Goal: Task Accomplishment & Management: Manage account settings

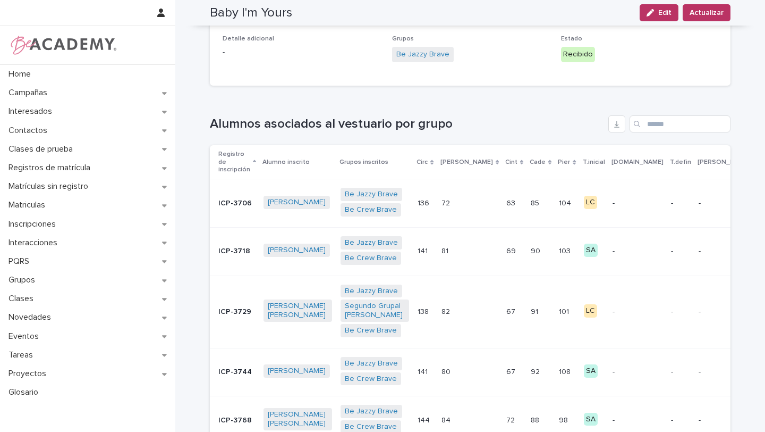
scroll to position [162, 0]
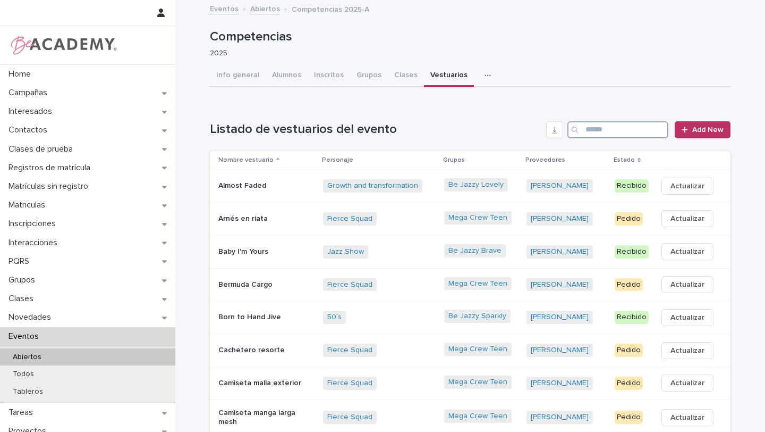
click at [597, 133] on input "Search" at bounding box center [618, 129] width 101 height 17
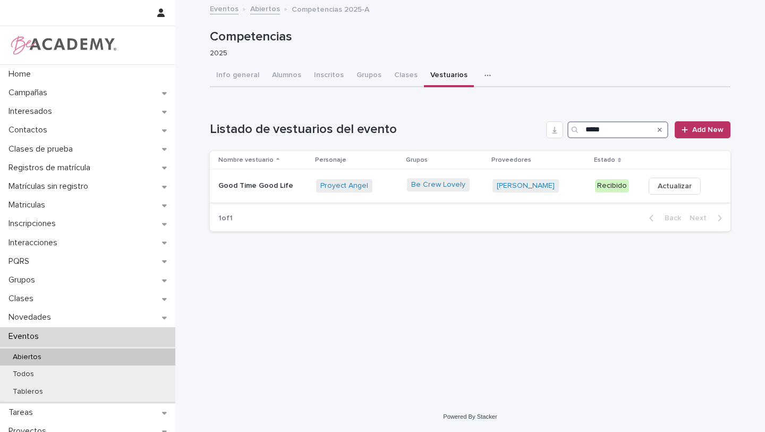
type input "*****"
click at [397, 192] on div "Proyect Angel + 0" at bounding box center [357, 185] width 82 height 13
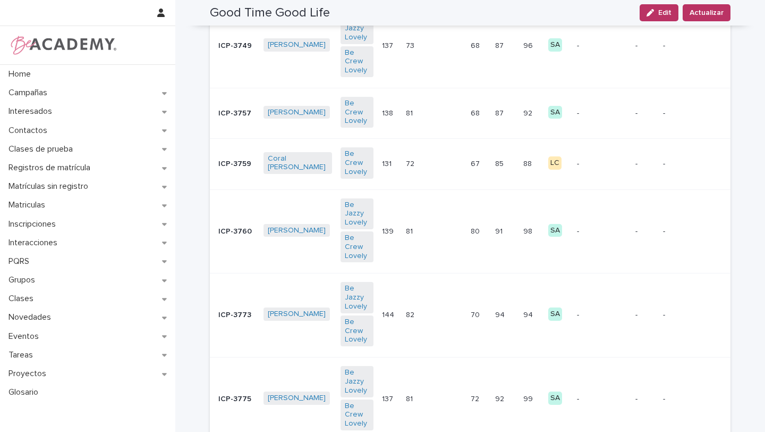
scroll to position [525, 0]
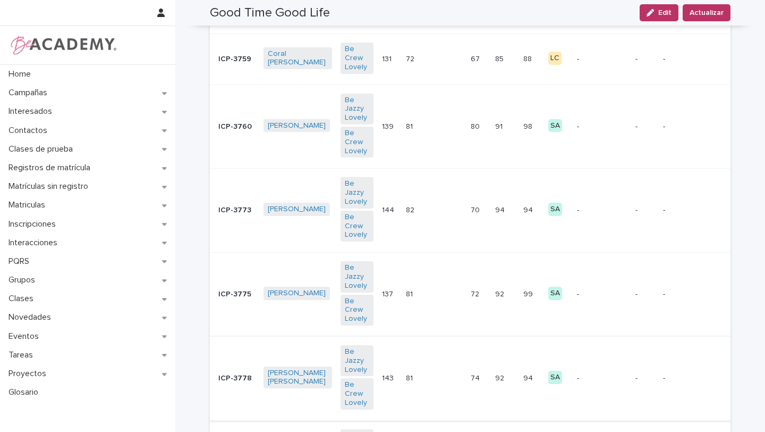
click at [760, 369] on button "C" at bounding box center [771, 377] width 23 height 17
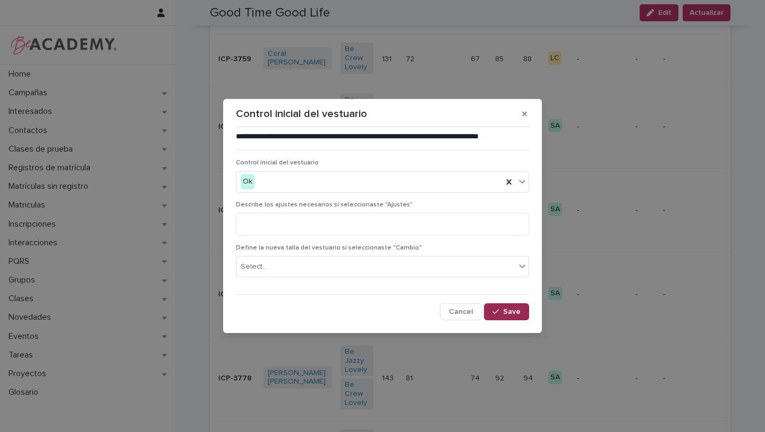
click at [510, 310] on span "Save" at bounding box center [512, 311] width 18 height 7
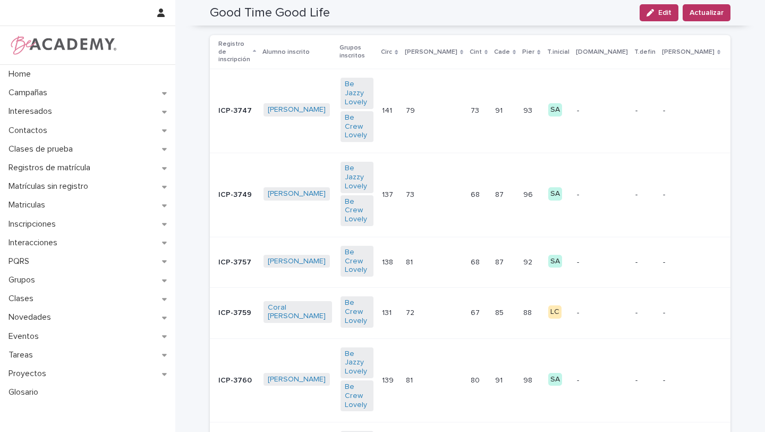
scroll to position [273, 0]
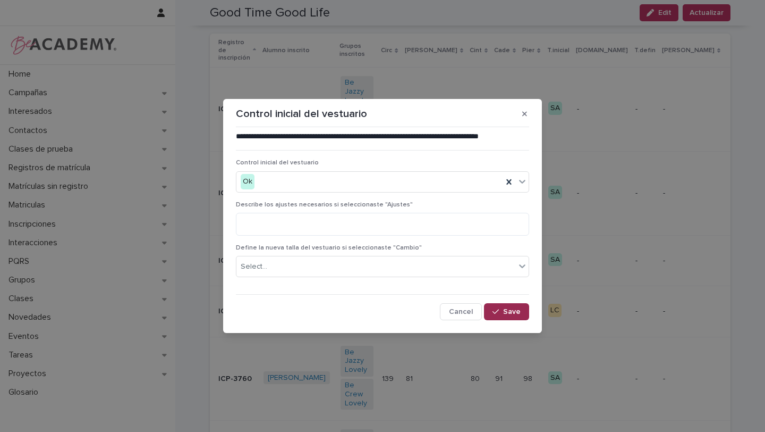
click at [521, 307] on button "Save" at bounding box center [506, 311] width 45 height 17
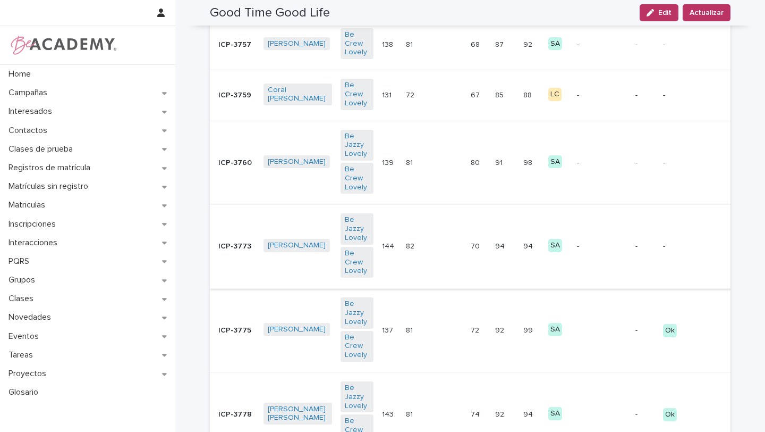
scroll to position [490, 0]
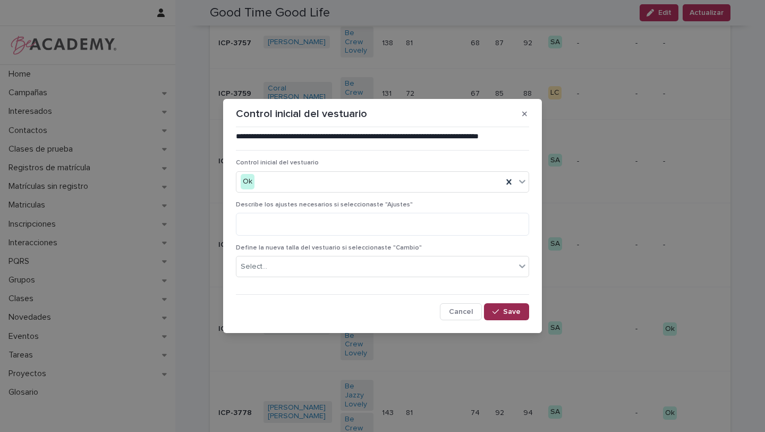
click at [518, 310] on span "Save" at bounding box center [512, 311] width 18 height 7
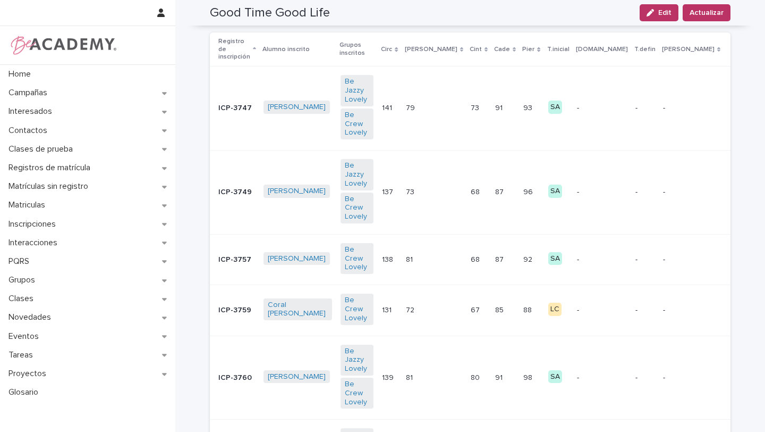
scroll to position [248, 0]
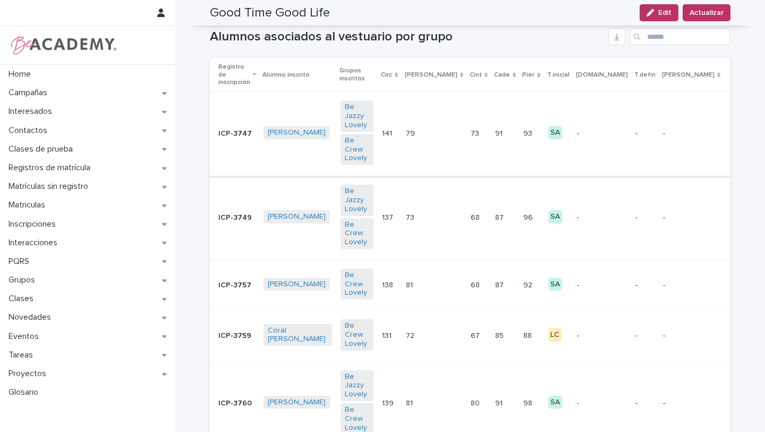
click at [765, 129] on span "C" at bounding box center [771, 134] width 5 height 11
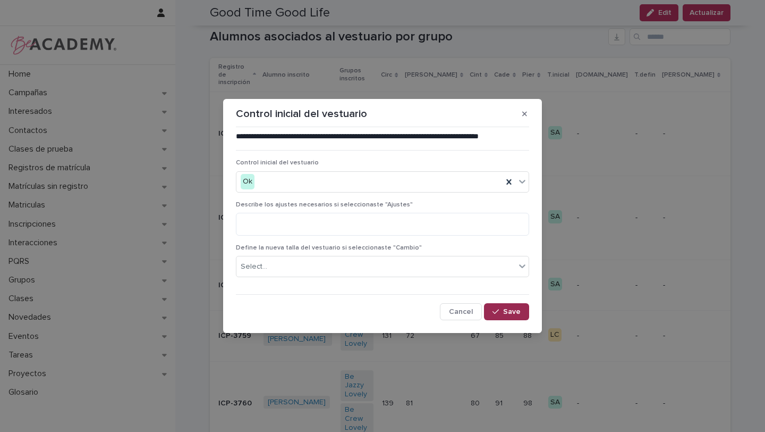
click at [501, 316] on button "Save" at bounding box center [506, 311] width 45 height 17
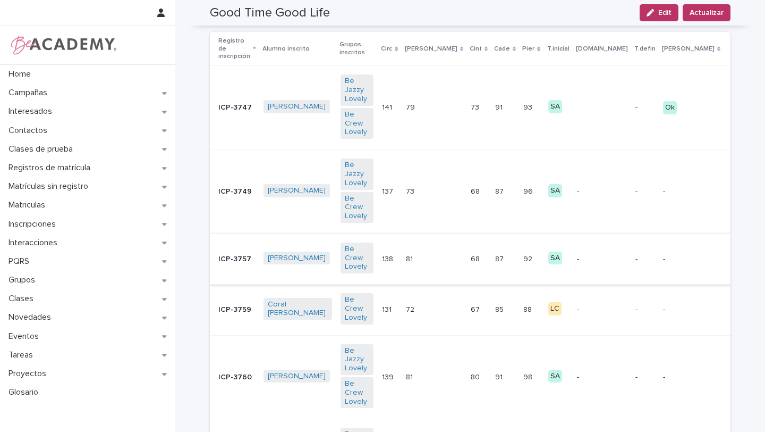
scroll to position [275, 0]
click at [765, 186] on span "C" at bounding box center [771, 191] width 5 height 11
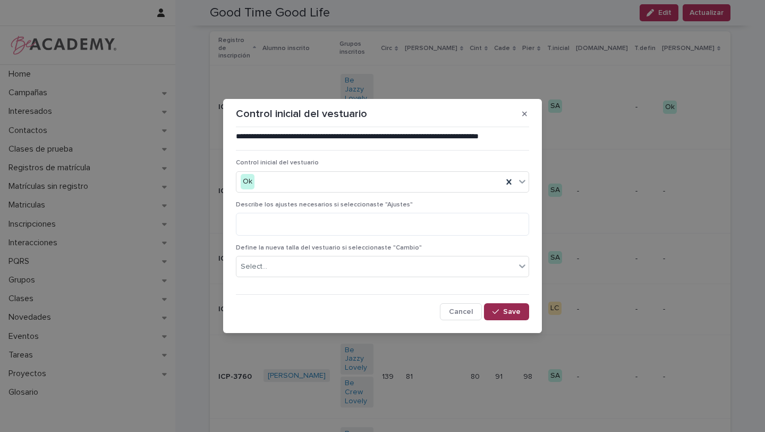
click at [511, 307] on button "Save" at bounding box center [506, 311] width 45 height 17
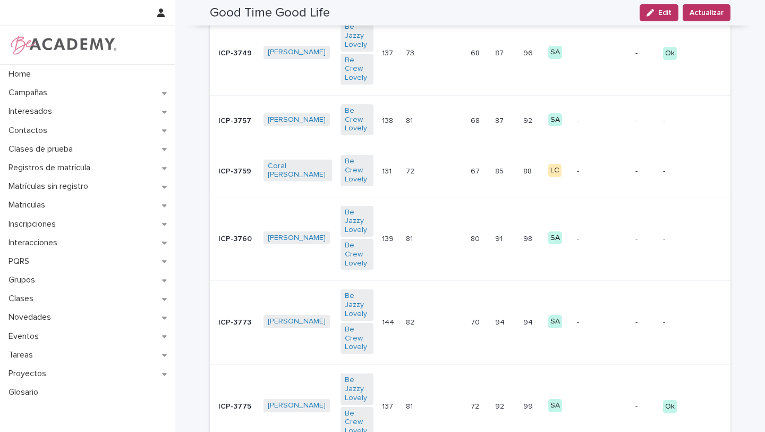
scroll to position [415, 0]
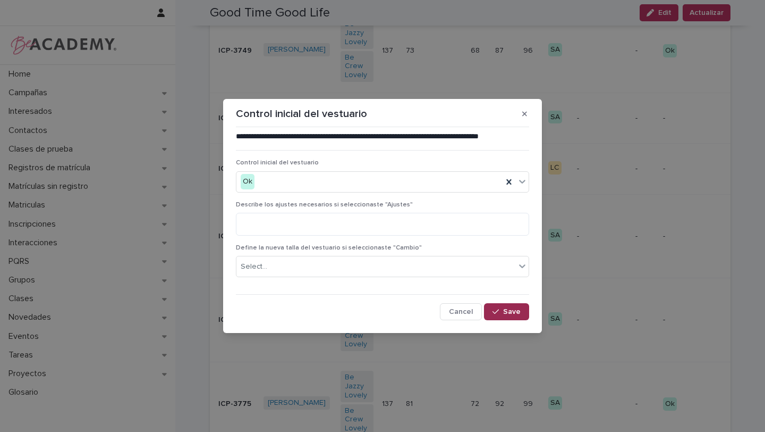
click at [516, 314] on span "Save" at bounding box center [512, 311] width 18 height 7
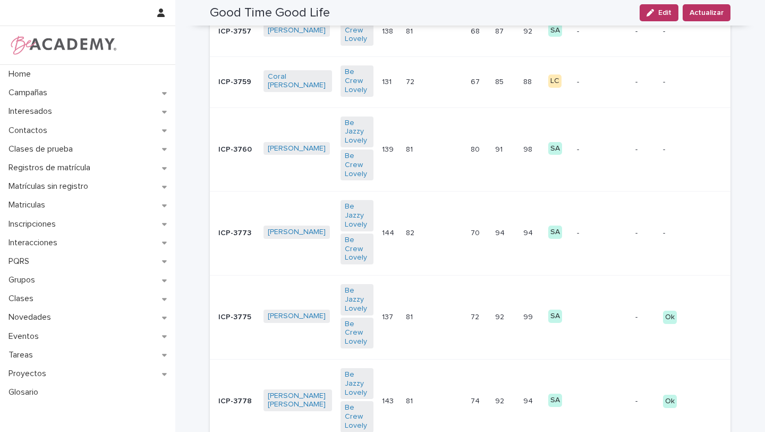
scroll to position [523, 0]
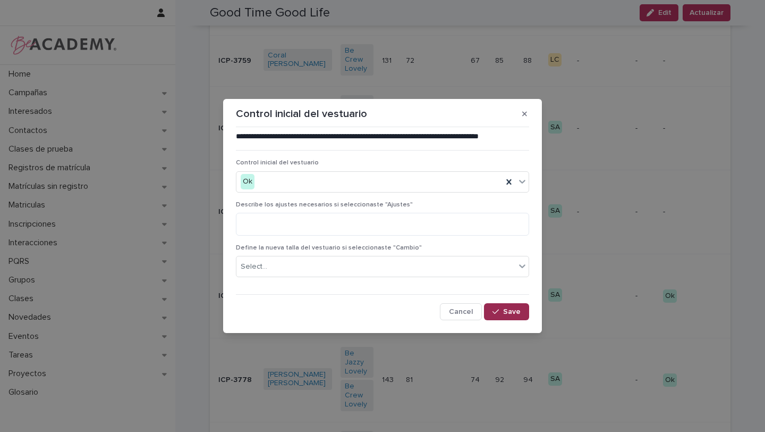
click at [503, 311] on div "button" at bounding box center [498, 311] width 11 height 7
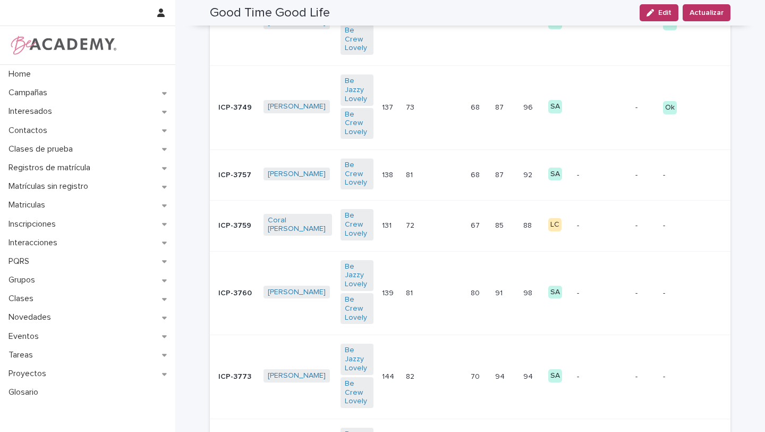
scroll to position [356, 0]
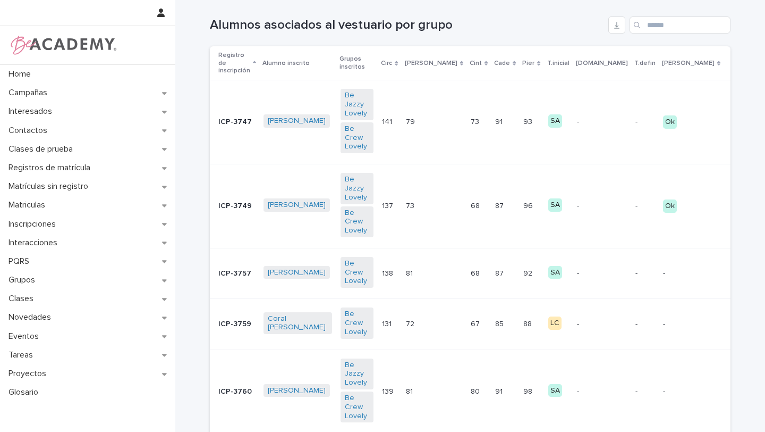
scroll to position [260, 0]
click at [760, 315] on button "C" at bounding box center [771, 323] width 23 height 17
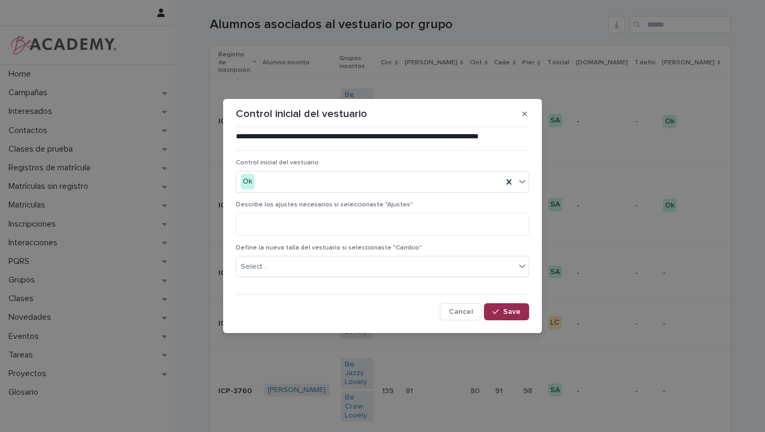
click at [511, 317] on button "Save" at bounding box center [506, 311] width 45 height 17
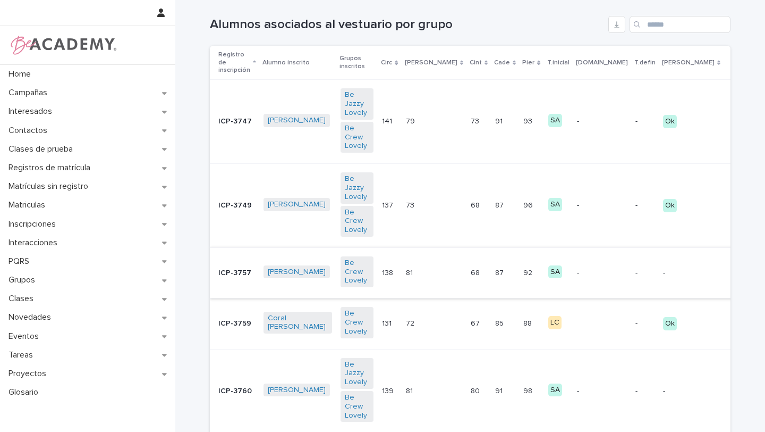
scroll to position [310, 0]
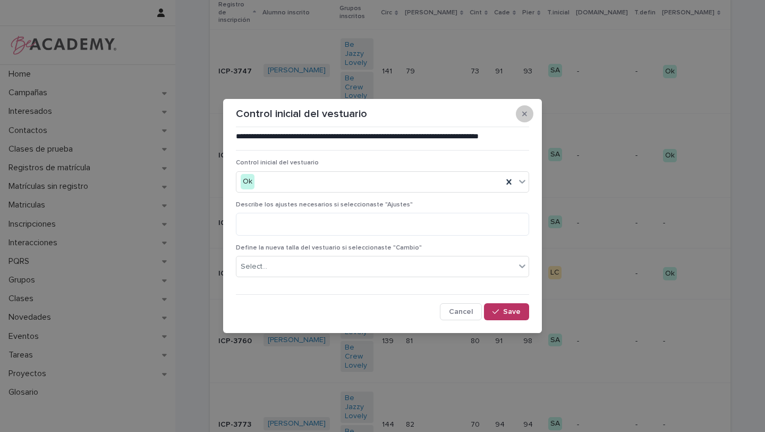
click at [527, 113] on button "button" at bounding box center [525, 113] width 18 height 17
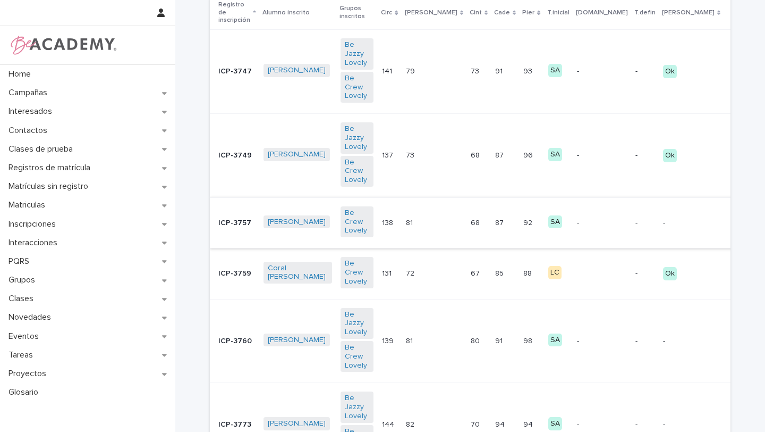
click at [760, 214] on button "C" at bounding box center [771, 222] width 23 height 17
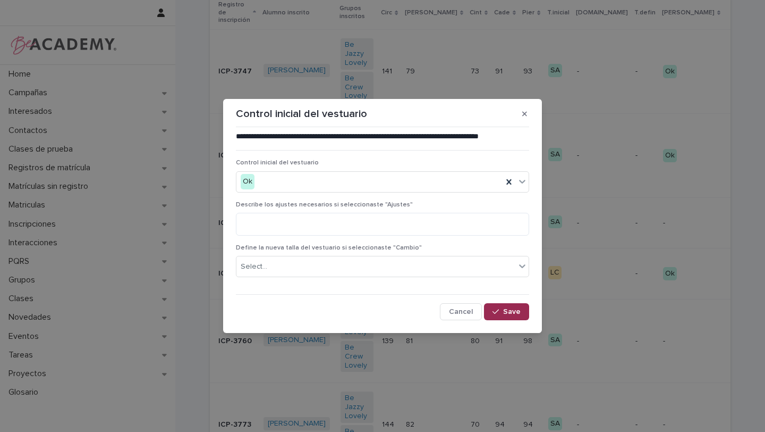
click at [510, 314] on span "Save" at bounding box center [512, 311] width 18 height 7
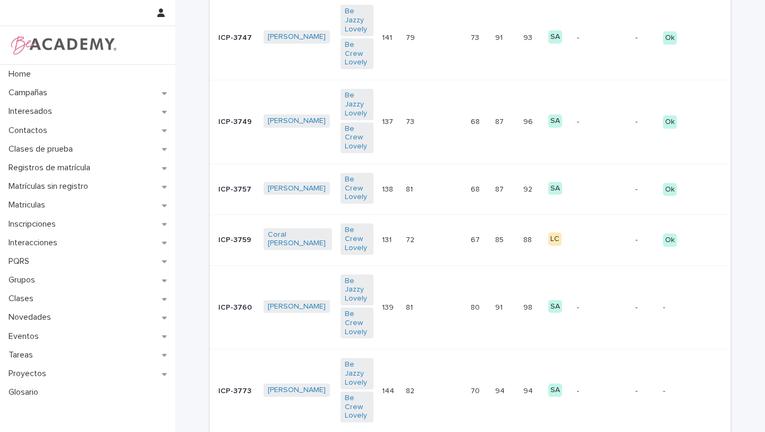
scroll to position [338, 0]
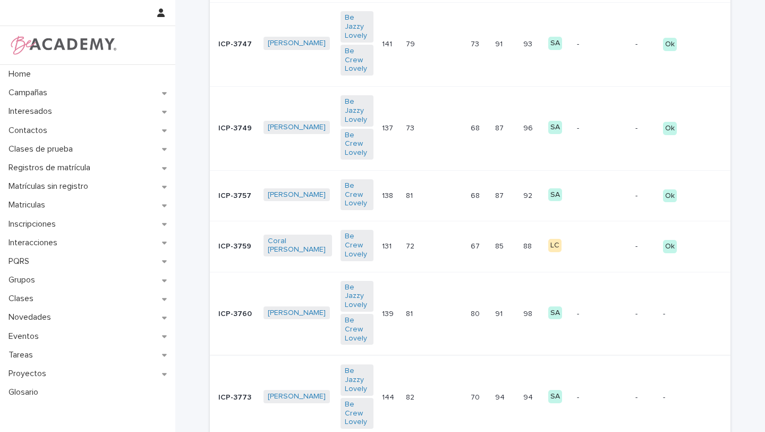
click at [760, 389] on button "C" at bounding box center [771, 397] width 23 height 17
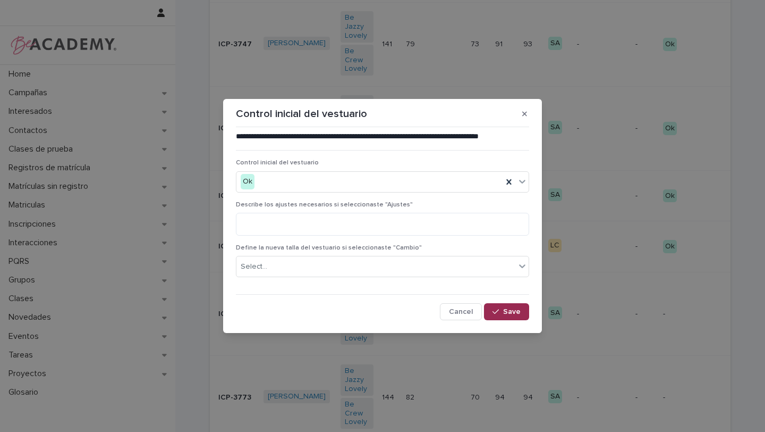
click at [522, 313] on button "Save" at bounding box center [506, 311] width 45 height 17
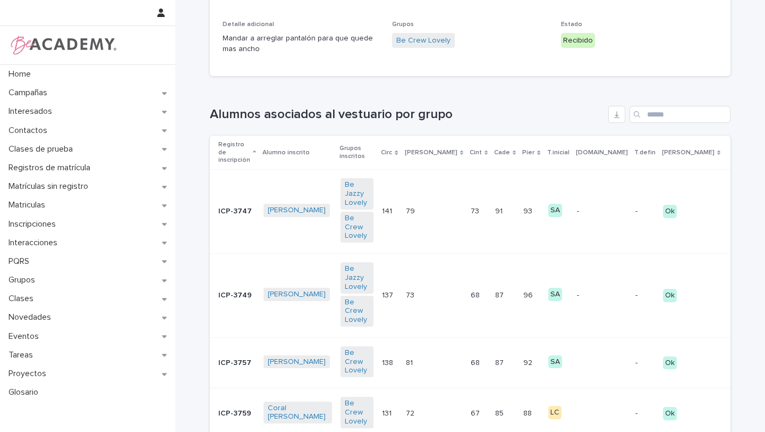
scroll to position [158, 0]
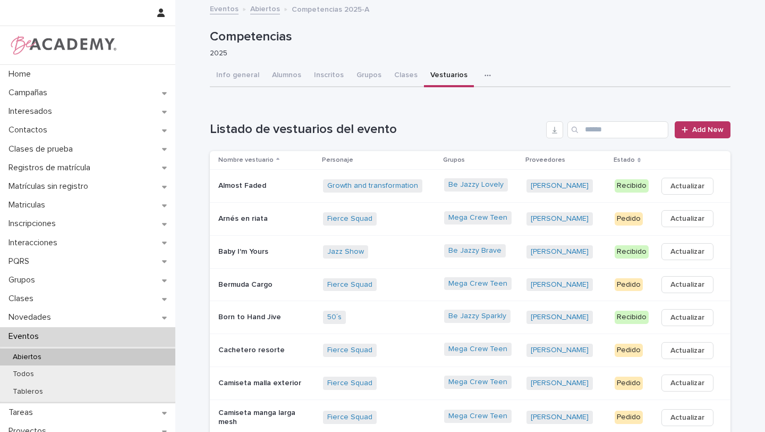
click at [423, 191] on span "Growth and transformation" at bounding box center [374, 185] width 102 height 13
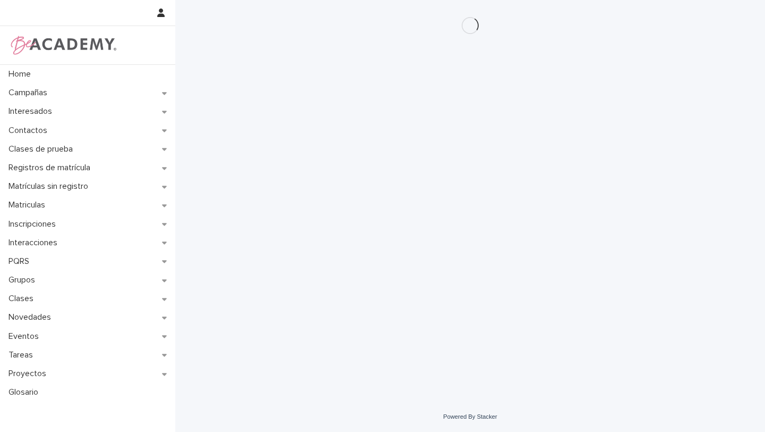
click at [423, 190] on div "Loading... Saving… Loading... Saving…" at bounding box center [471, 187] width 532 height 375
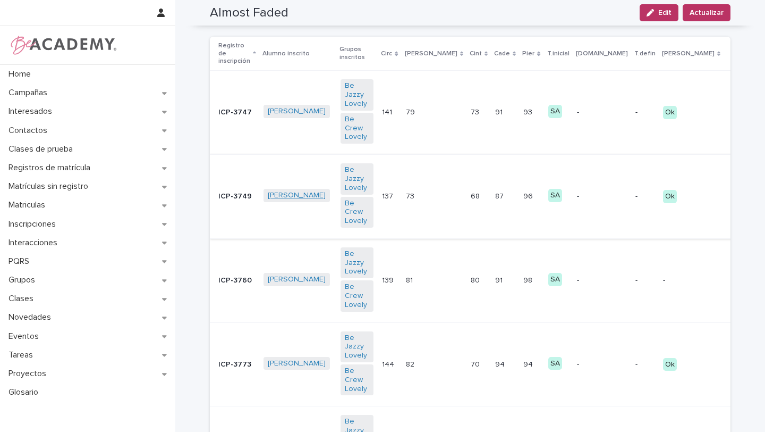
scroll to position [263, 0]
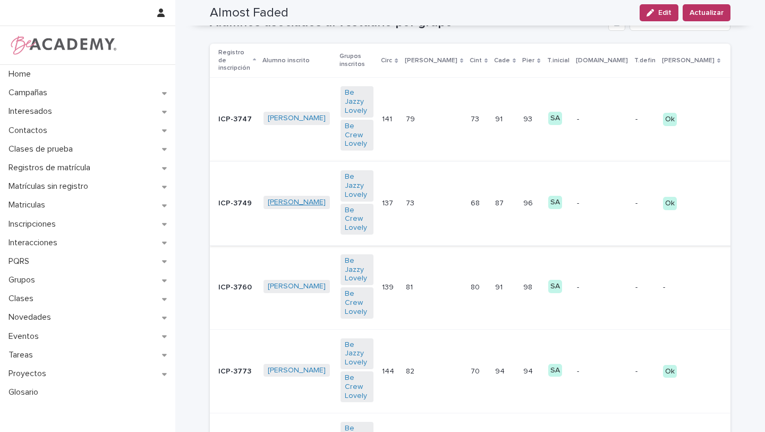
click at [332, 107] on div "Mariana Cadavid Ocampo" at bounding box center [298, 119] width 69 height 24
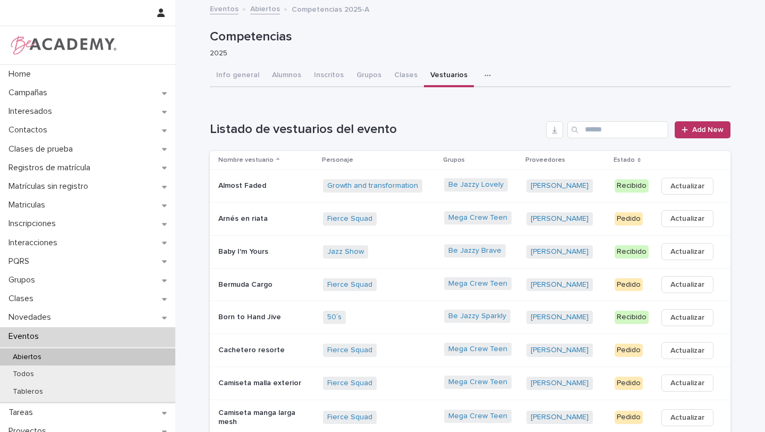
click at [299, 181] on p "Almost Faded" at bounding box center [266, 185] width 96 height 9
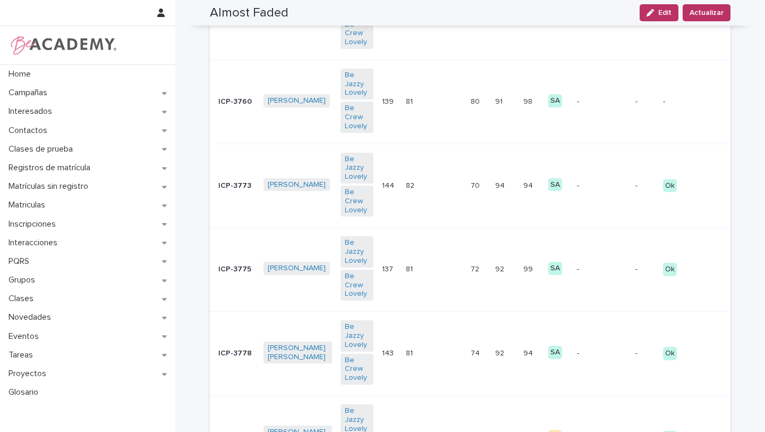
scroll to position [447, 0]
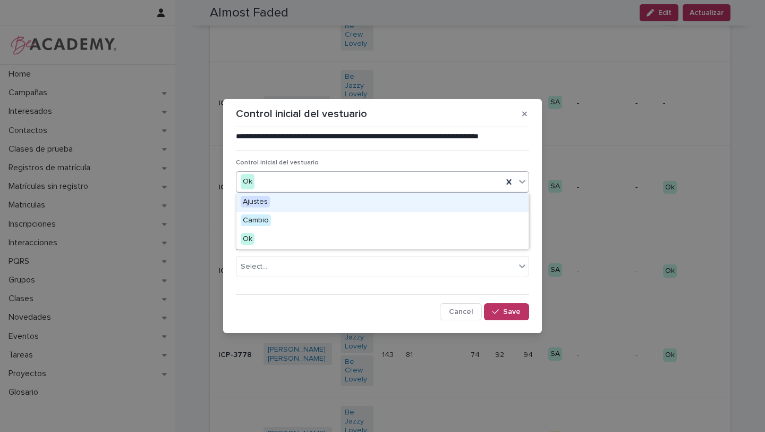
click at [518, 180] on icon at bounding box center [522, 181] width 11 height 11
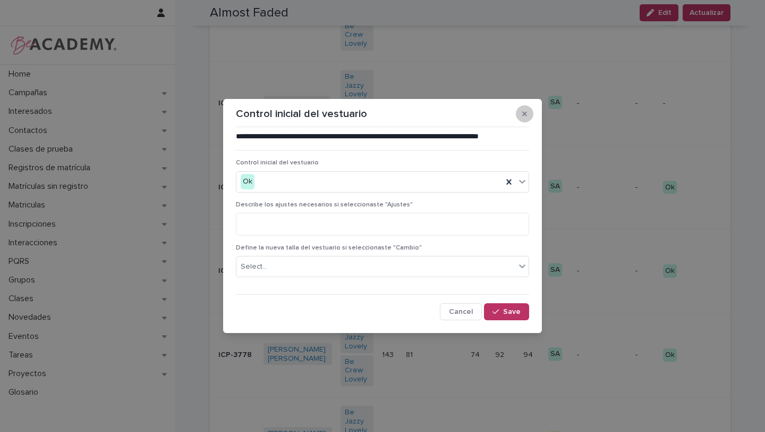
click at [523, 110] on icon "button" at bounding box center [525, 113] width 5 height 7
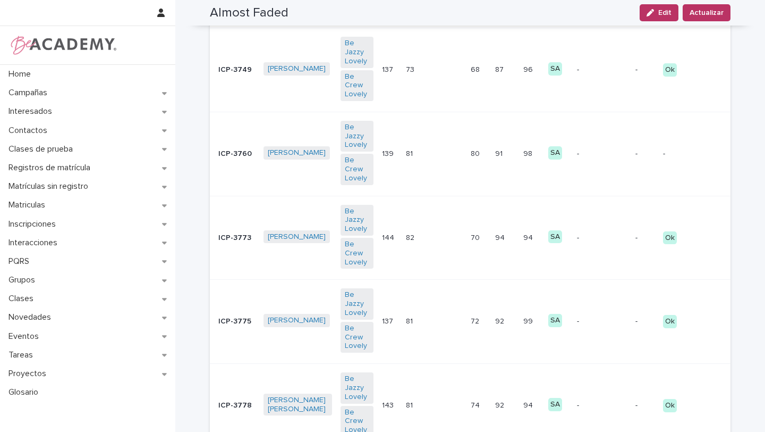
scroll to position [410, 0]
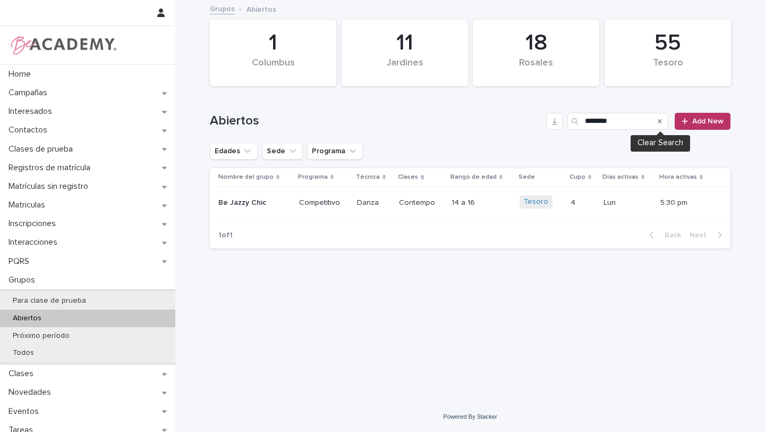
click at [659, 121] on icon "Search" at bounding box center [660, 121] width 4 height 6
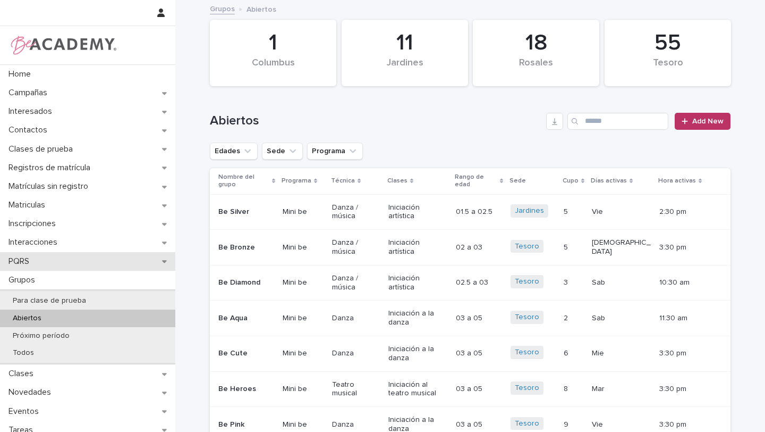
click at [169, 264] on div "PQRS" at bounding box center [87, 261] width 175 height 19
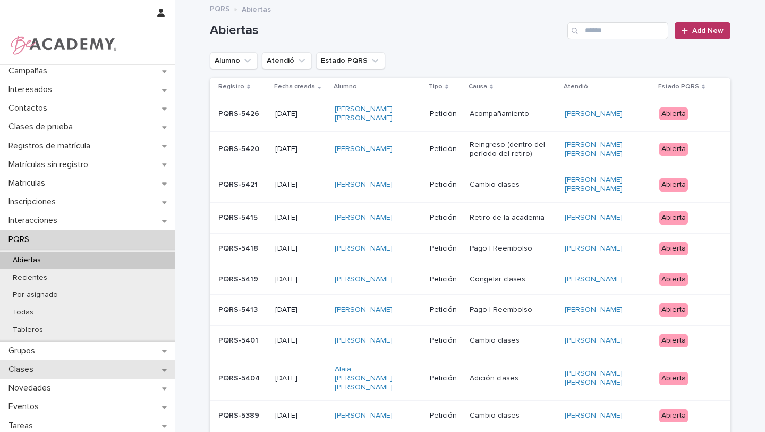
scroll to position [30, 0]
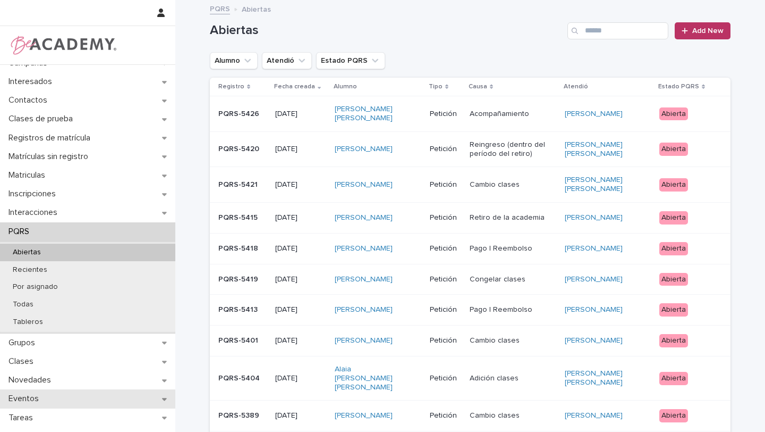
click at [98, 390] on div "Eventos" at bounding box center [87, 398] width 175 height 19
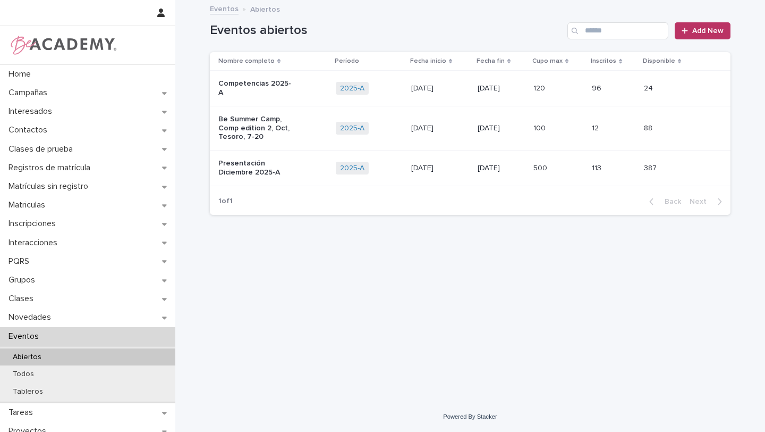
click at [292, 83] on p "Competencias 2025-A" at bounding box center [256, 88] width 76 height 18
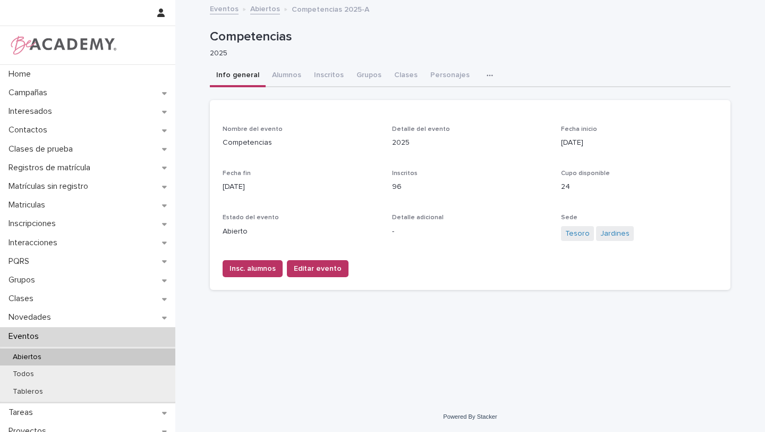
click at [487, 75] on icon "button" at bounding box center [490, 75] width 6 height 7
click at [468, 102] on button "Vestuarios" at bounding box center [454, 103] width 70 height 16
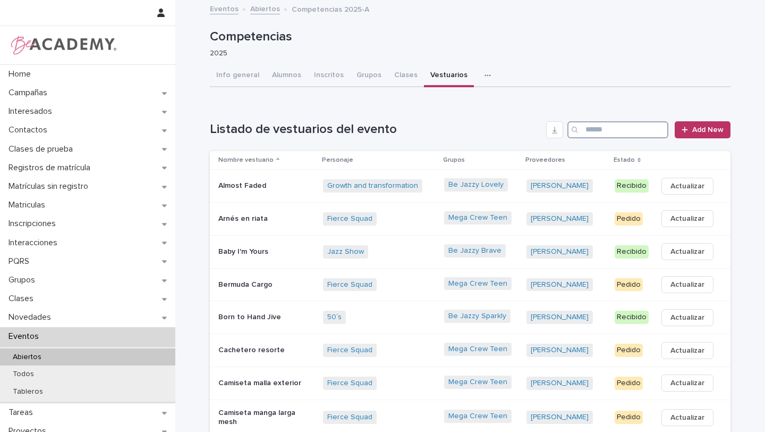
click at [594, 128] on input "Search" at bounding box center [618, 129] width 101 height 17
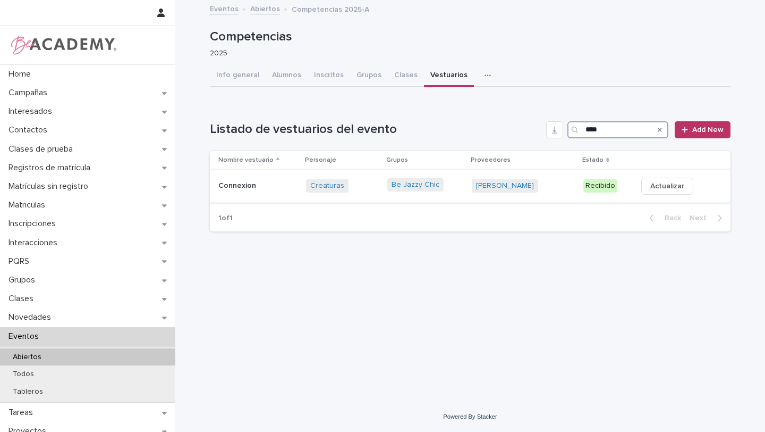
type input "****"
click at [554, 186] on div "[PERSON_NAME] + 0" at bounding box center [523, 185] width 103 height 13
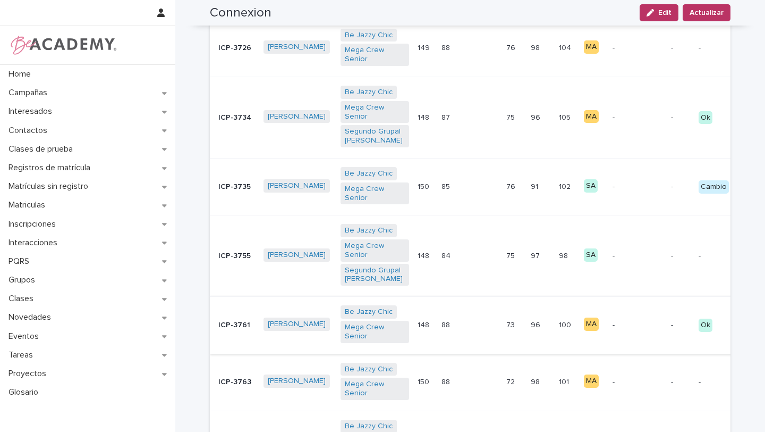
scroll to position [335, 0]
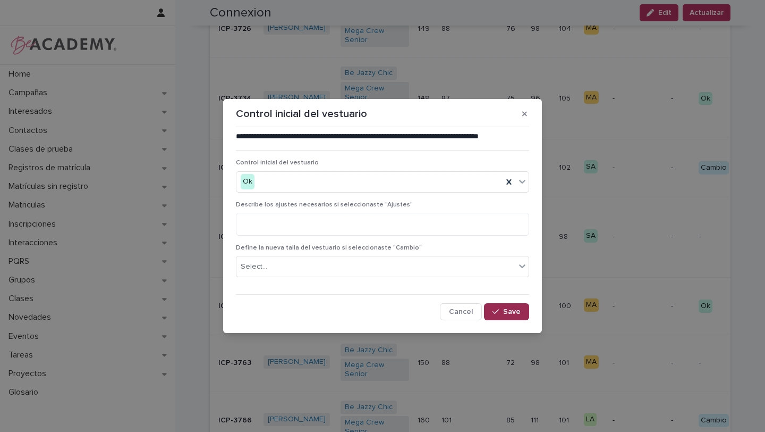
click at [520, 317] on button "Save" at bounding box center [506, 311] width 45 height 17
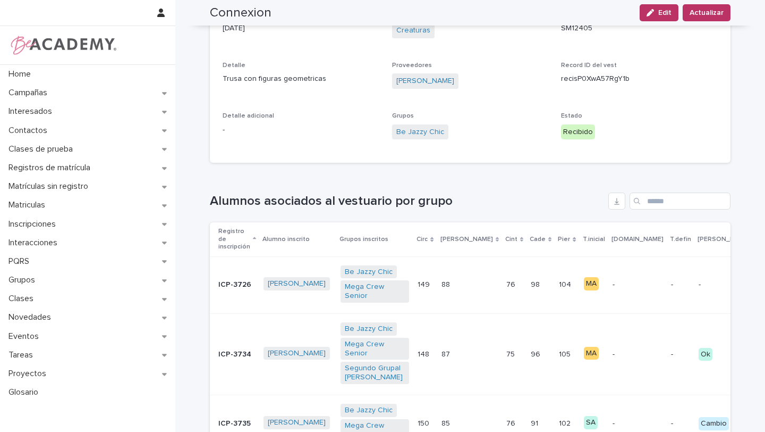
scroll to position [76, 0]
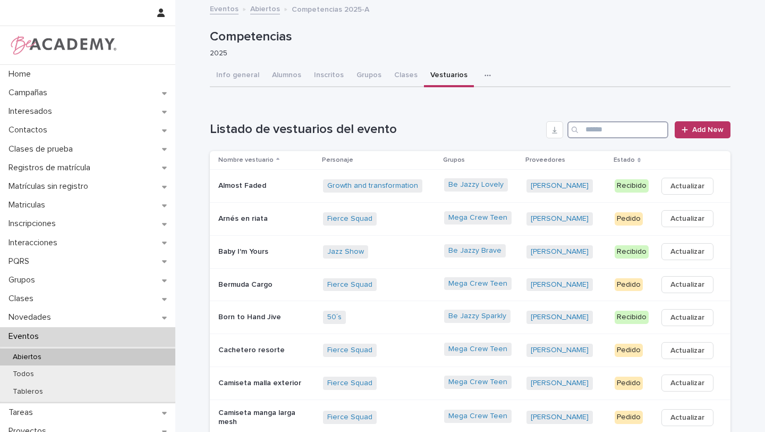
click at [616, 130] on input "Search" at bounding box center [618, 129] width 101 height 17
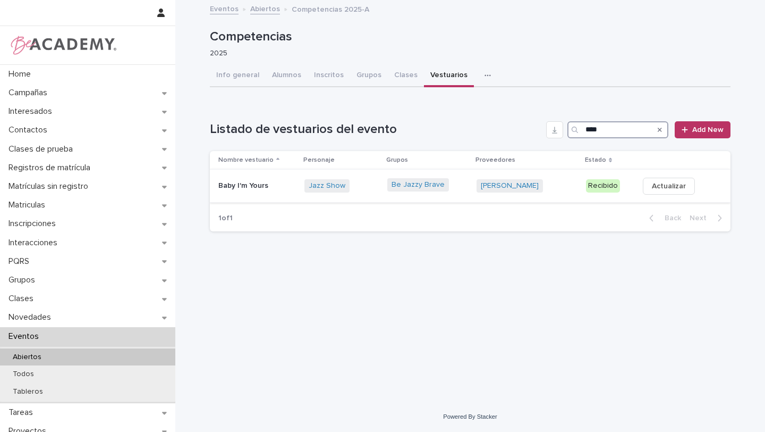
type input "****"
click at [379, 193] on div "Jazz Show + 0" at bounding box center [342, 186] width 74 height 22
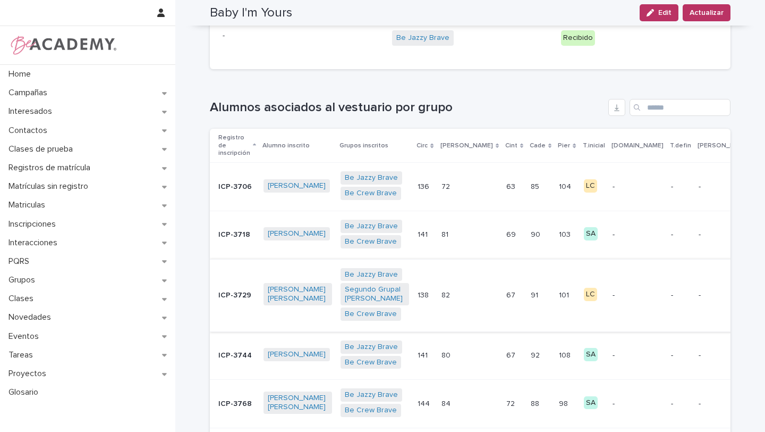
scroll to position [176, 0]
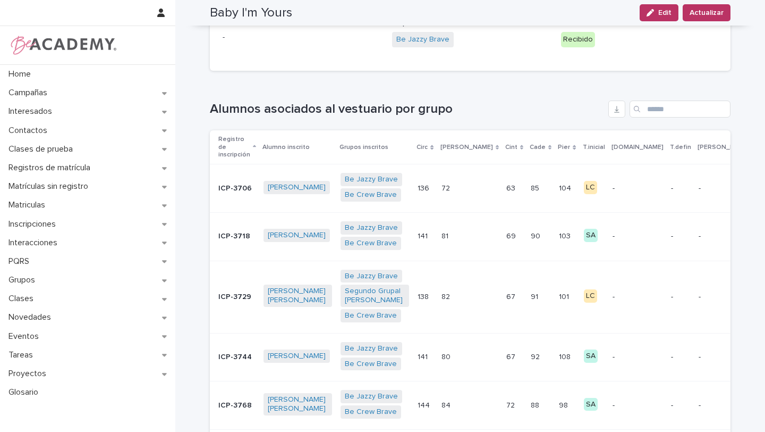
click at [613, 352] on p "-" at bounding box center [638, 356] width 50 height 9
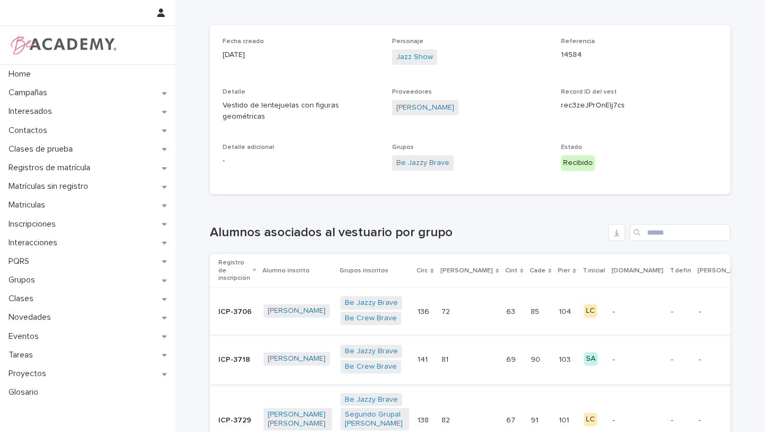
scroll to position [52, 0]
click at [765, 352] on button "T" at bounding box center [779, 360] width 23 height 17
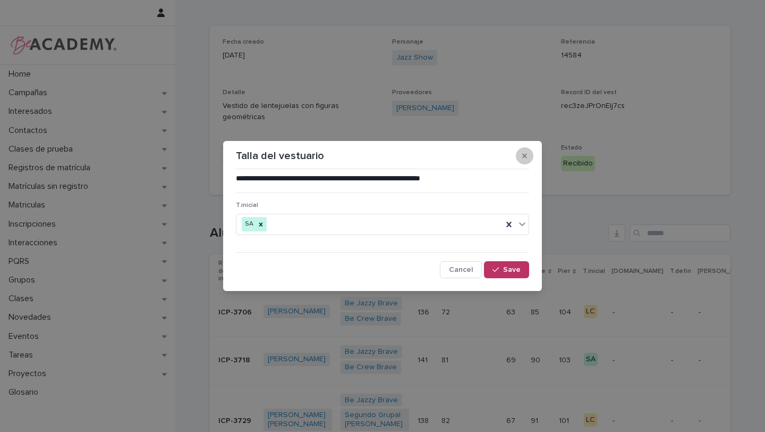
click at [524, 158] on icon "button" at bounding box center [525, 155] width 5 height 7
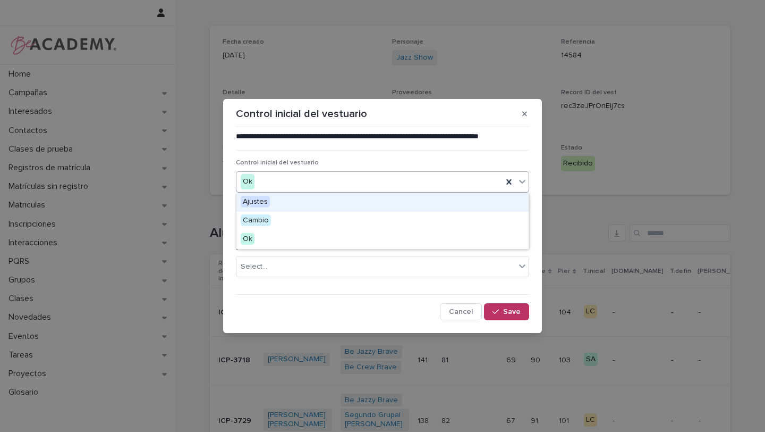
click at [524, 183] on icon at bounding box center [522, 181] width 11 height 11
click at [445, 210] on div "Ajustes" at bounding box center [383, 202] width 292 height 19
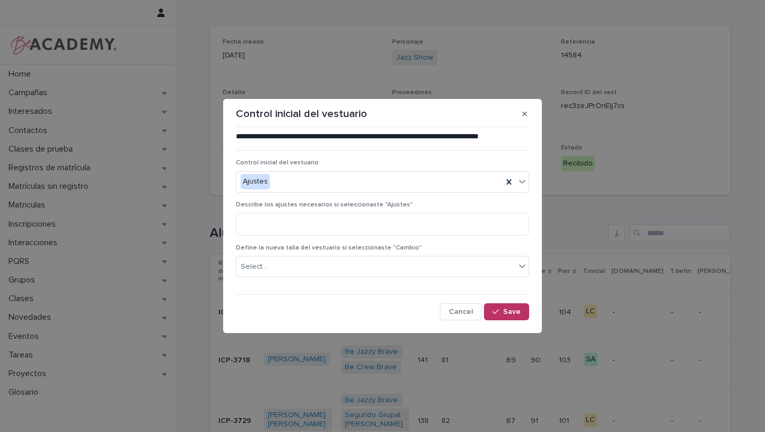
click at [443, 237] on div "Describe los ajustes necesarios si seleccionaste "Ajustes"" at bounding box center [382, 222] width 293 height 43
click at [442, 233] on textarea at bounding box center [382, 224] width 293 height 23
click at [416, 221] on textarea "**********" at bounding box center [382, 224] width 293 height 23
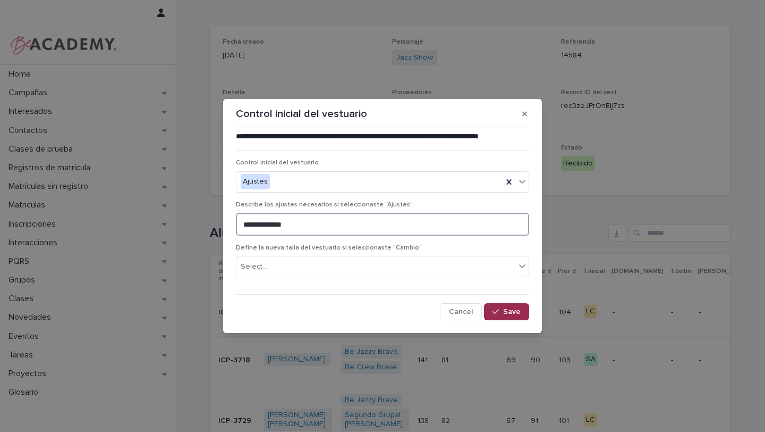
type textarea "**********"
click at [525, 304] on button "Save" at bounding box center [506, 311] width 45 height 17
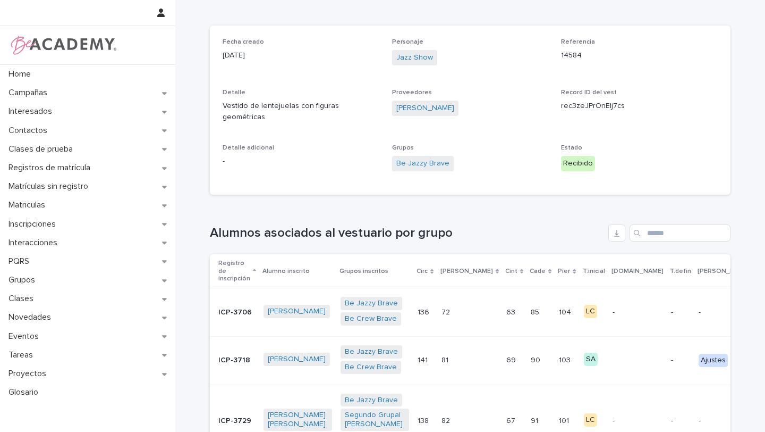
scroll to position [54, 0]
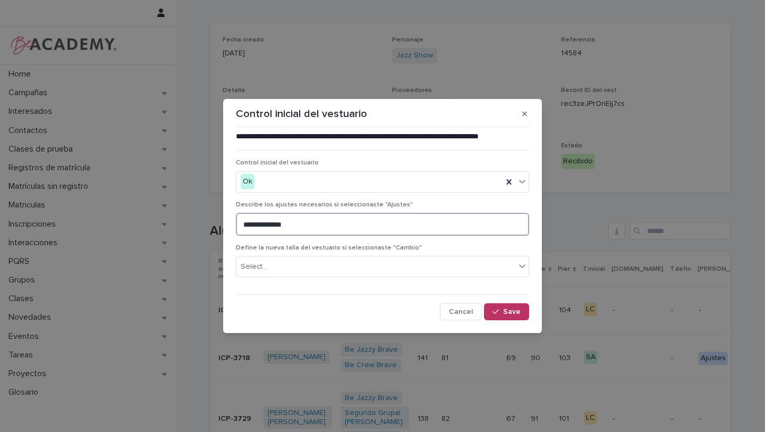
click at [315, 230] on textarea "**********" at bounding box center [382, 224] width 293 height 23
type textarea "**********"
click at [494, 308] on icon "button" at bounding box center [496, 311] width 6 height 7
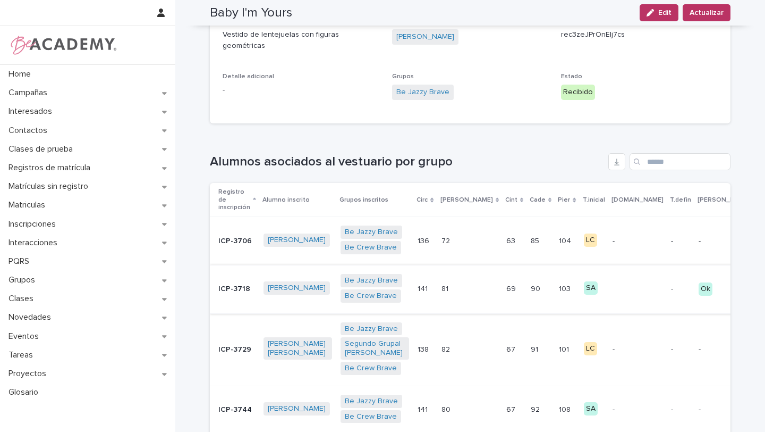
scroll to position [124, 0]
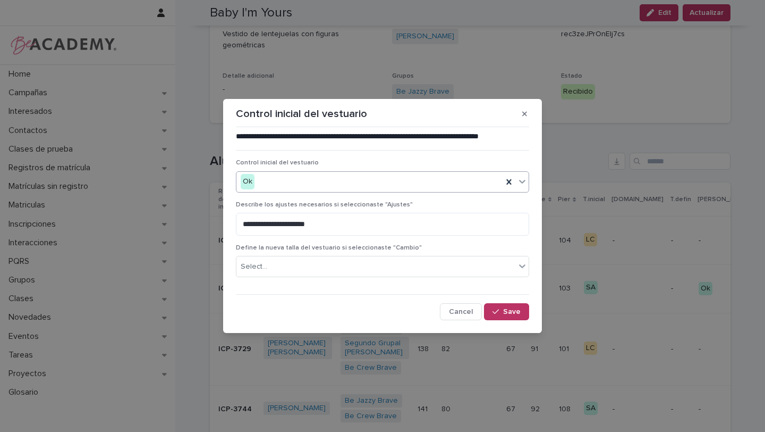
click at [524, 180] on icon at bounding box center [522, 182] width 6 height 4
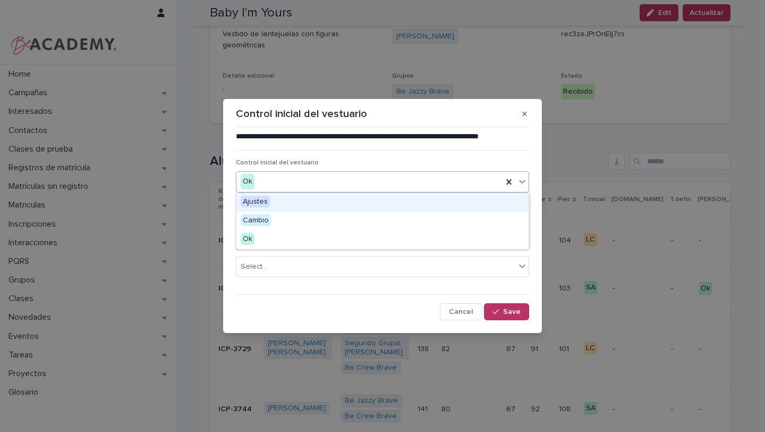
click at [457, 204] on div "Ajustes" at bounding box center [383, 202] width 292 height 19
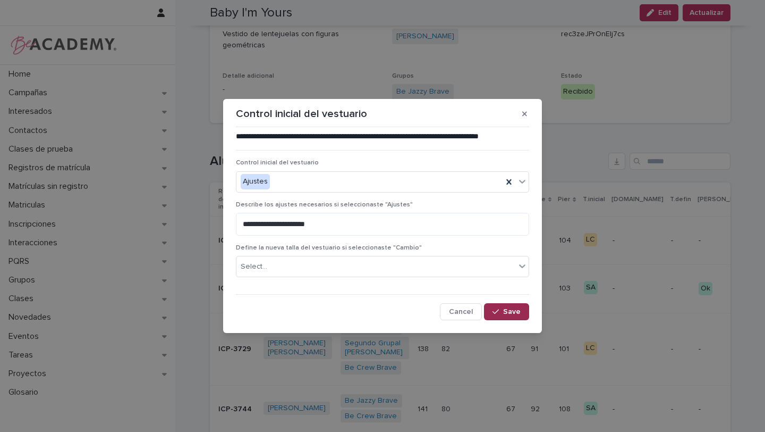
click at [516, 304] on button "Save" at bounding box center [506, 311] width 45 height 17
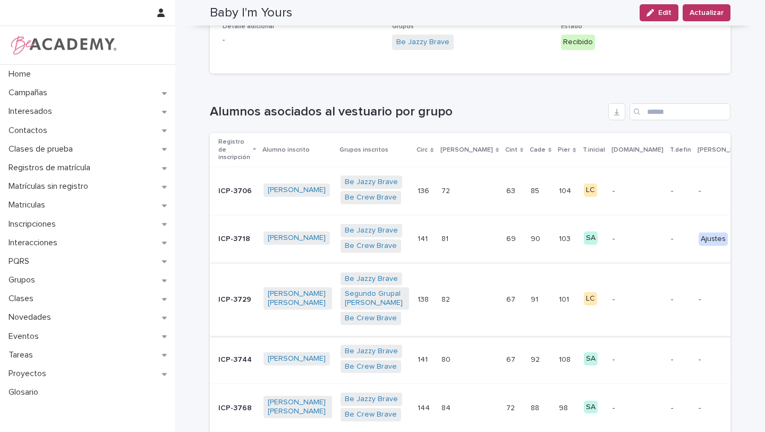
scroll to position [196, 0]
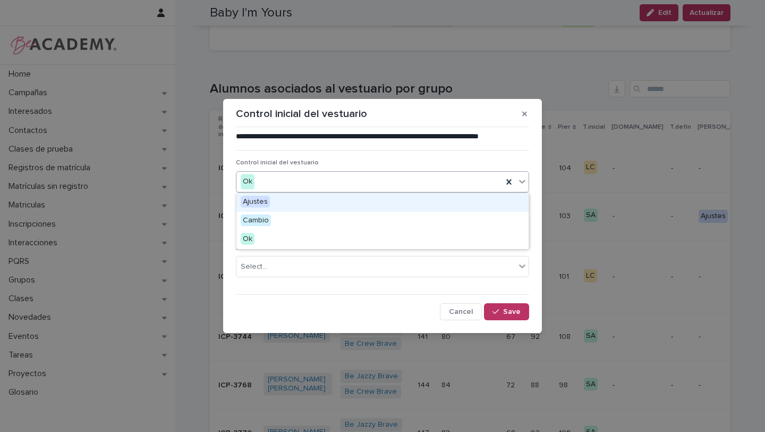
click at [519, 177] on icon at bounding box center [522, 181] width 11 height 11
click at [423, 200] on div "Ajustes" at bounding box center [383, 202] width 292 height 19
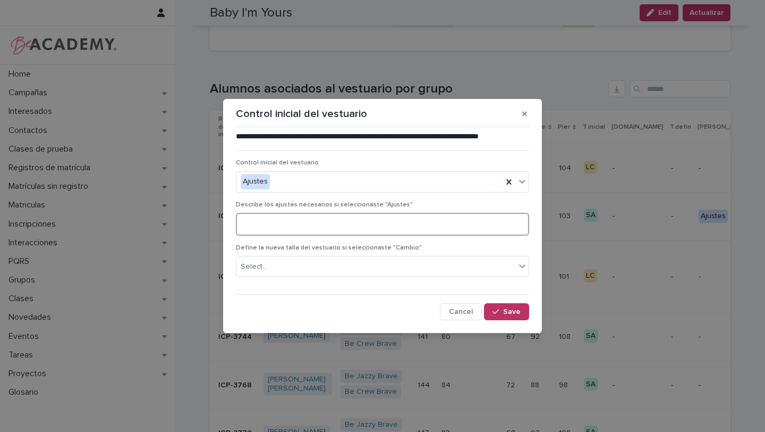
click at [423, 227] on textarea at bounding box center [382, 224] width 293 height 23
click at [423, 227] on textarea "**********" at bounding box center [382, 224] width 293 height 23
type textarea "**********"
click at [525, 305] on button "Save" at bounding box center [506, 311] width 45 height 17
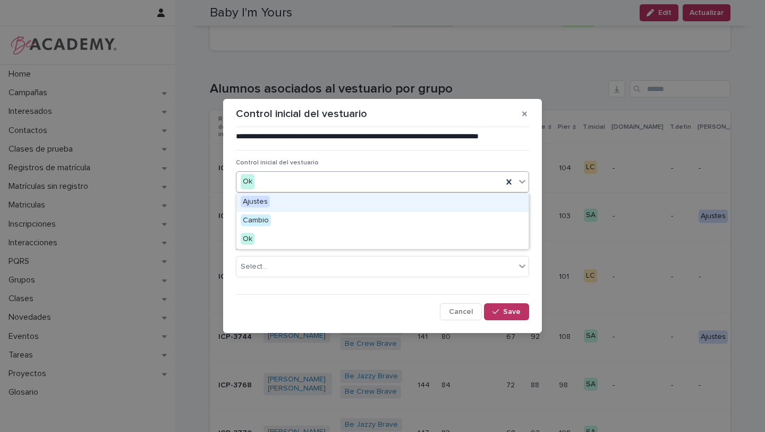
click at [526, 180] on icon at bounding box center [522, 181] width 11 height 11
click at [486, 205] on div "Ajustes" at bounding box center [383, 202] width 292 height 19
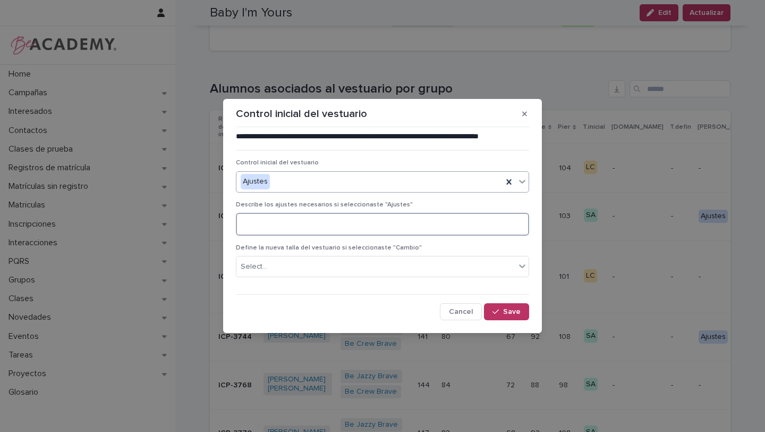
click at [478, 228] on textarea at bounding box center [382, 224] width 293 height 23
paste textarea "**********"
type textarea "**********"
click at [523, 316] on button "Save" at bounding box center [506, 311] width 45 height 17
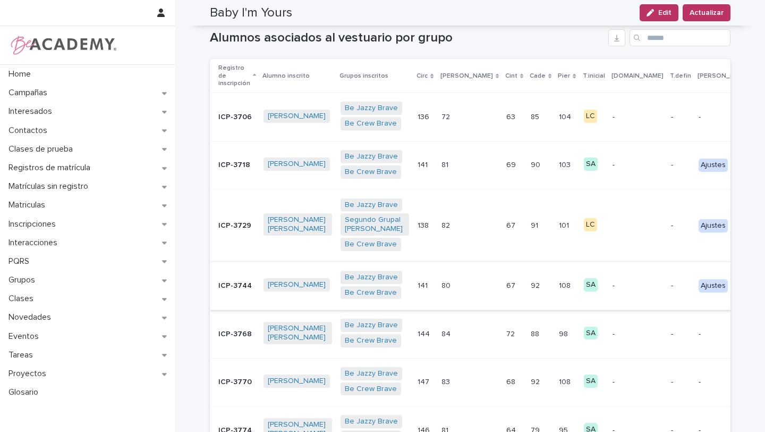
scroll to position [249, 0]
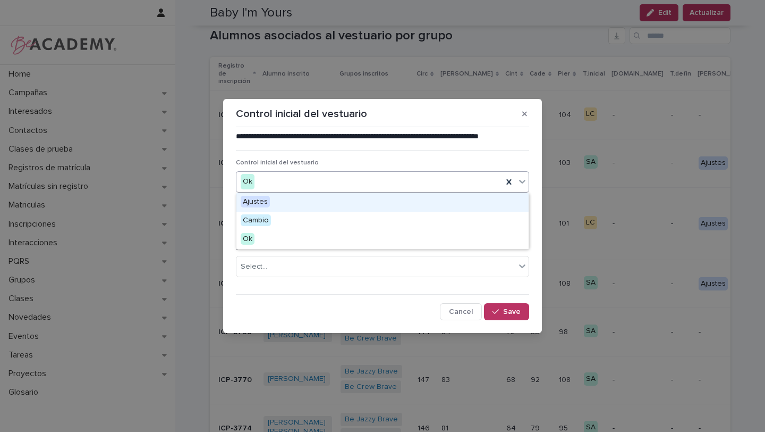
click at [519, 180] on icon at bounding box center [522, 182] width 6 height 4
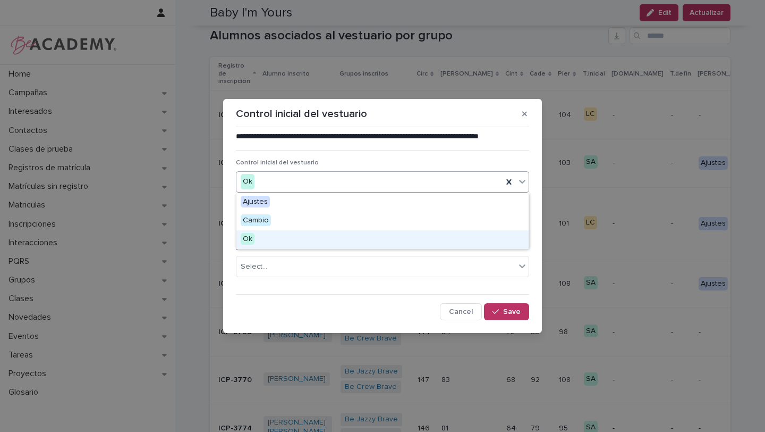
click at [500, 241] on div "Ok" at bounding box center [383, 239] width 292 height 19
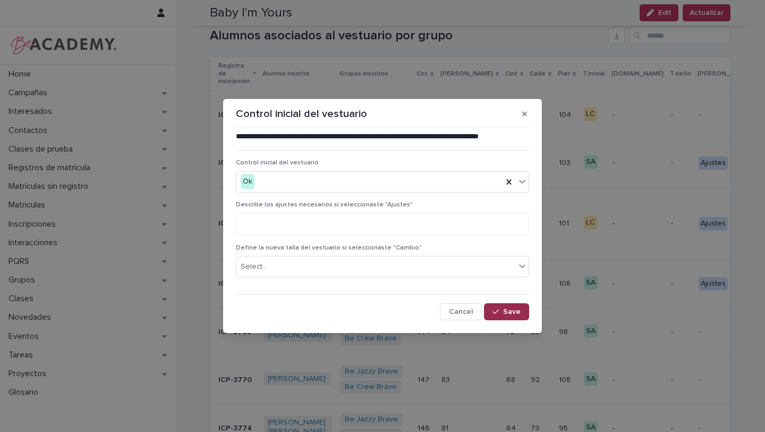
click at [516, 309] on span "Save" at bounding box center [512, 311] width 18 height 7
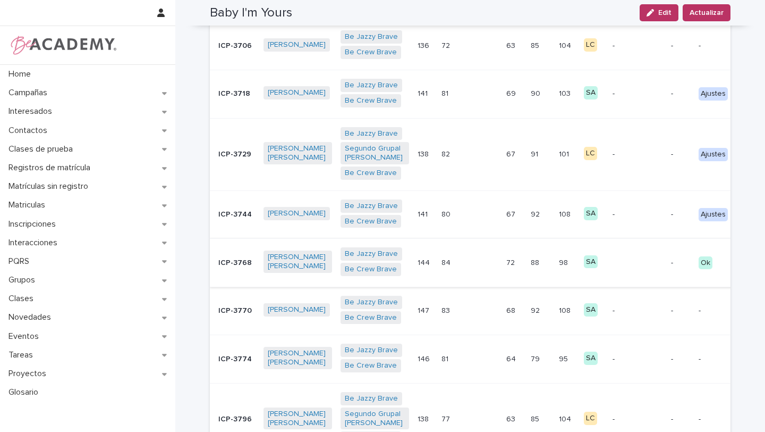
scroll to position [333, 0]
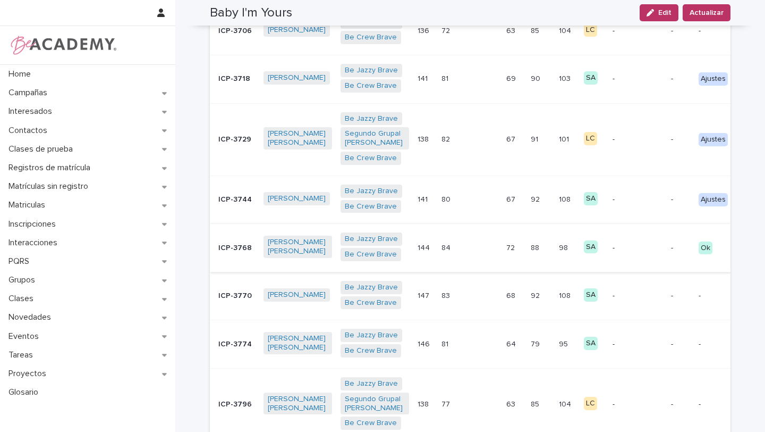
click at [584, 340] on div "SA" at bounding box center [591, 342] width 14 height 13
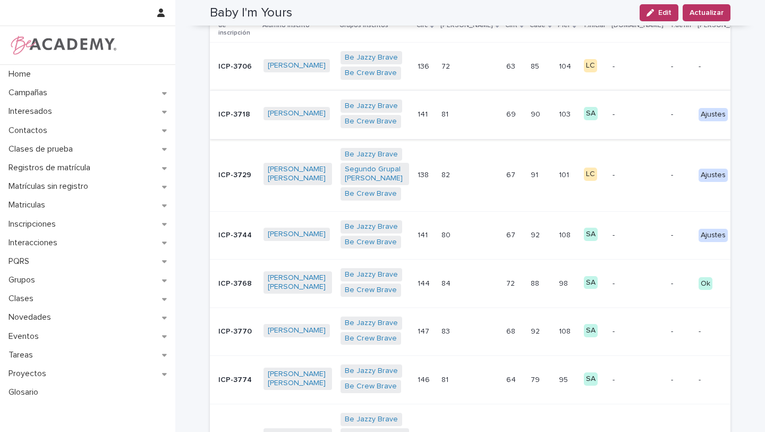
scroll to position [297, 0]
click at [765, 383] on button "T" at bounding box center [779, 380] width 23 height 17
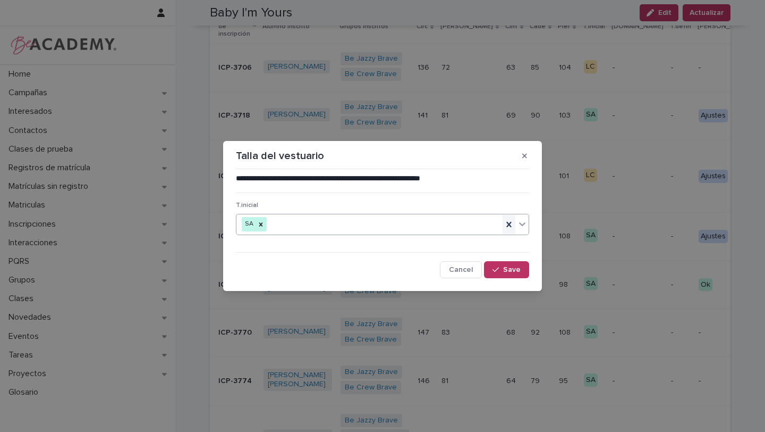
click at [511, 224] on icon at bounding box center [509, 224] width 11 height 11
type input "*"
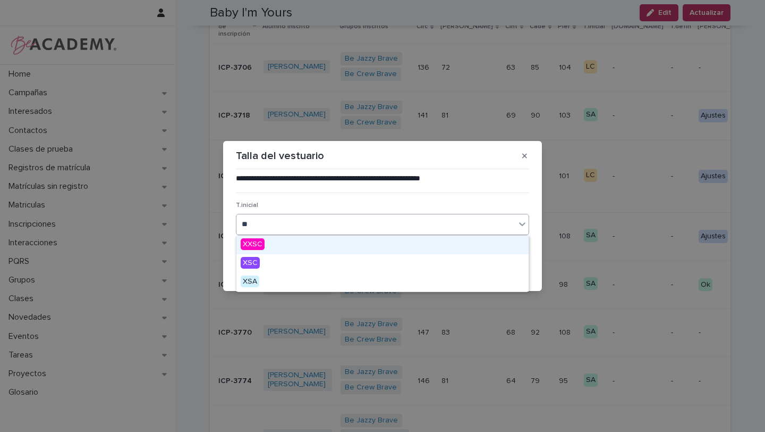
type input "***"
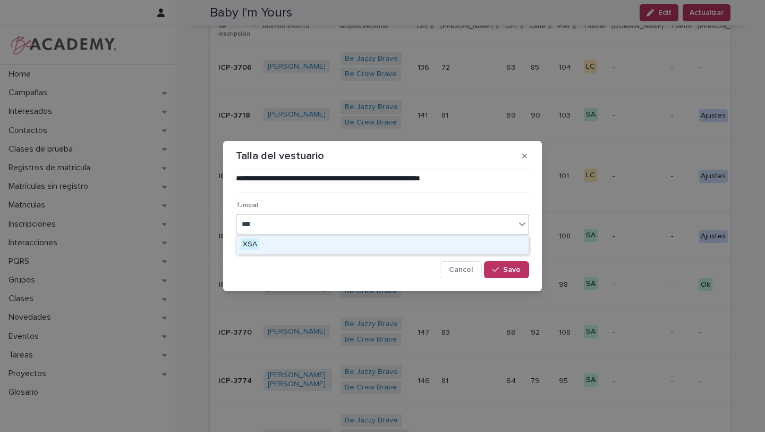
click at [436, 248] on div "XSA" at bounding box center [383, 244] width 292 height 19
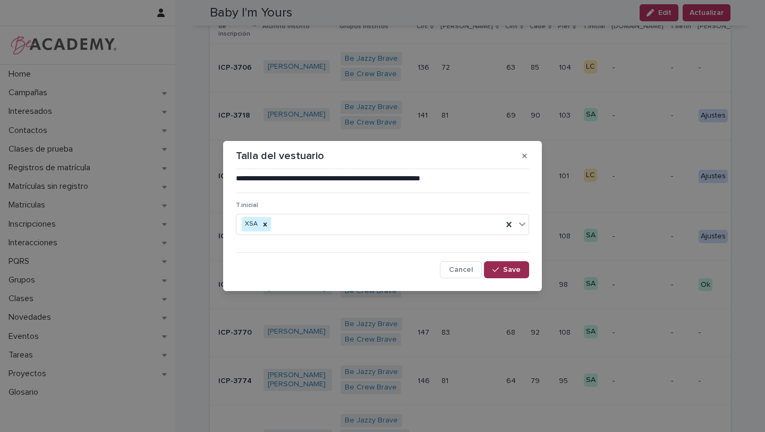
click at [509, 266] on span "Save" at bounding box center [512, 269] width 18 height 7
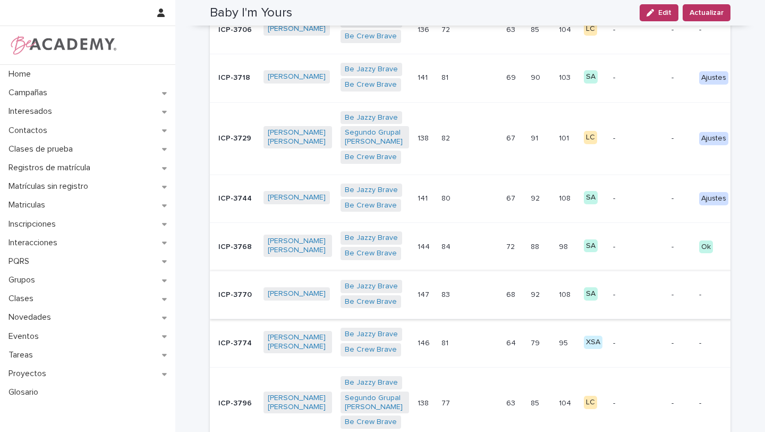
scroll to position [338, 0]
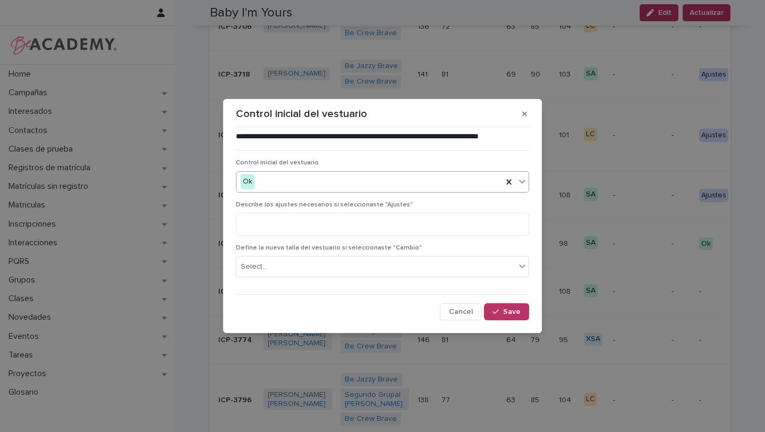
click at [523, 186] on icon at bounding box center [522, 181] width 11 height 11
click at [494, 254] on div "Define la nueva talla del vestuario si seleccionaste "Cambio" Select..." at bounding box center [382, 264] width 293 height 41
click at [527, 314] on button "Save" at bounding box center [506, 311] width 45 height 17
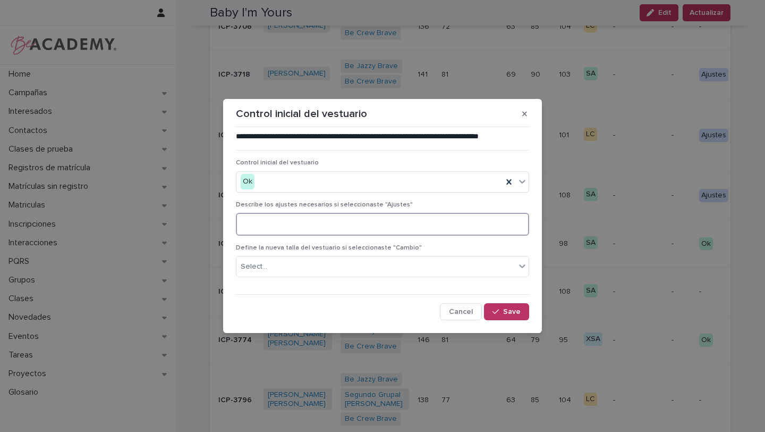
click at [368, 227] on textarea at bounding box center [382, 224] width 293 height 23
paste textarea "**********"
type textarea "**********"
click at [503, 309] on div "button" at bounding box center [498, 311] width 11 height 7
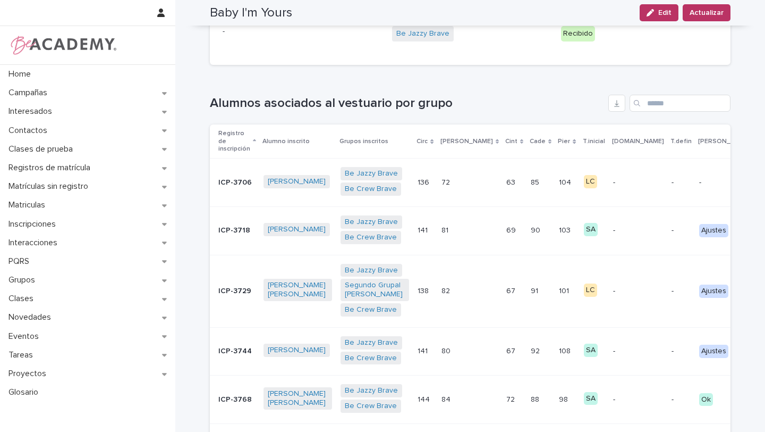
scroll to position [166, 0]
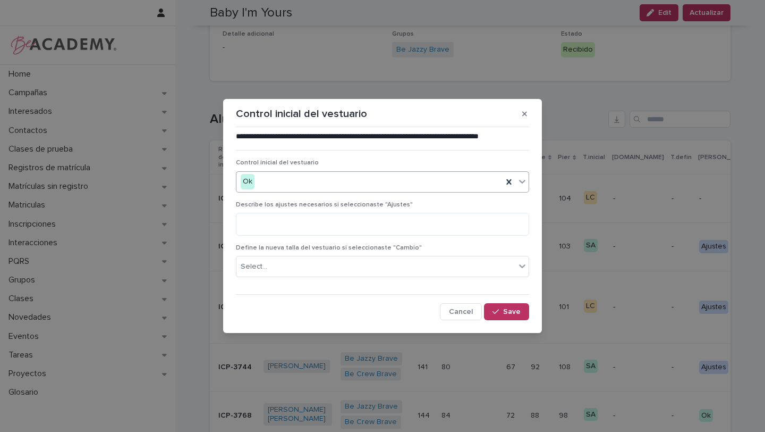
click at [518, 185] on icon at bounding box center [522, 181] width 11 height 11
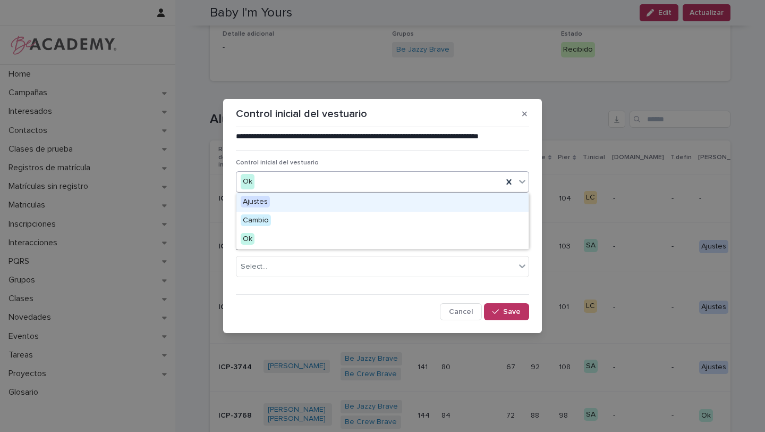
click at [484, 205] on div "Ajustes" at bounding box center [383, 202] width 292 height 19
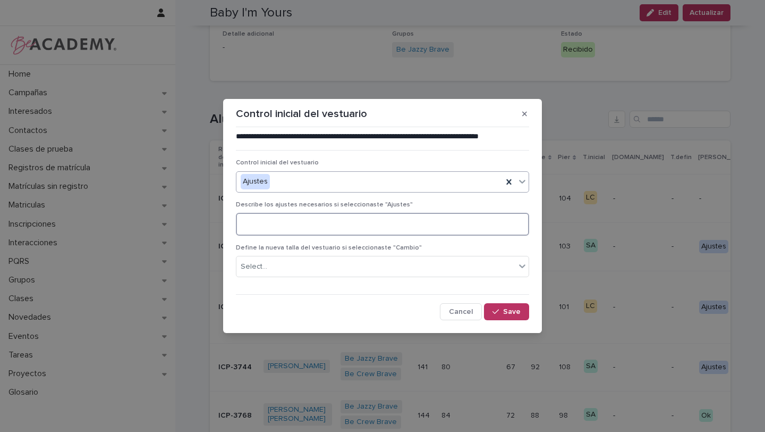
click at [486, 223] on textarea at bounding box center [382, 224] width 293 height 23
paste textarea "**********"
type textarea "**********"
click at [517, 311] on span "Save" at bounding box center [512, 311] width 18 height 7
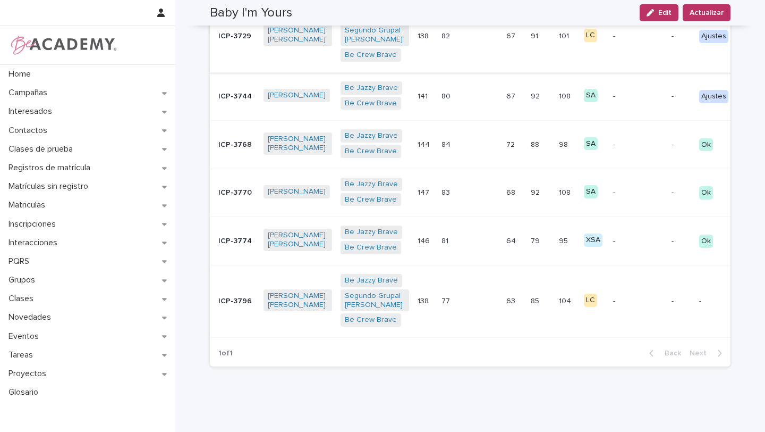
scroll to position [440, 0]
